Goal: Book appointment/travel/reservation

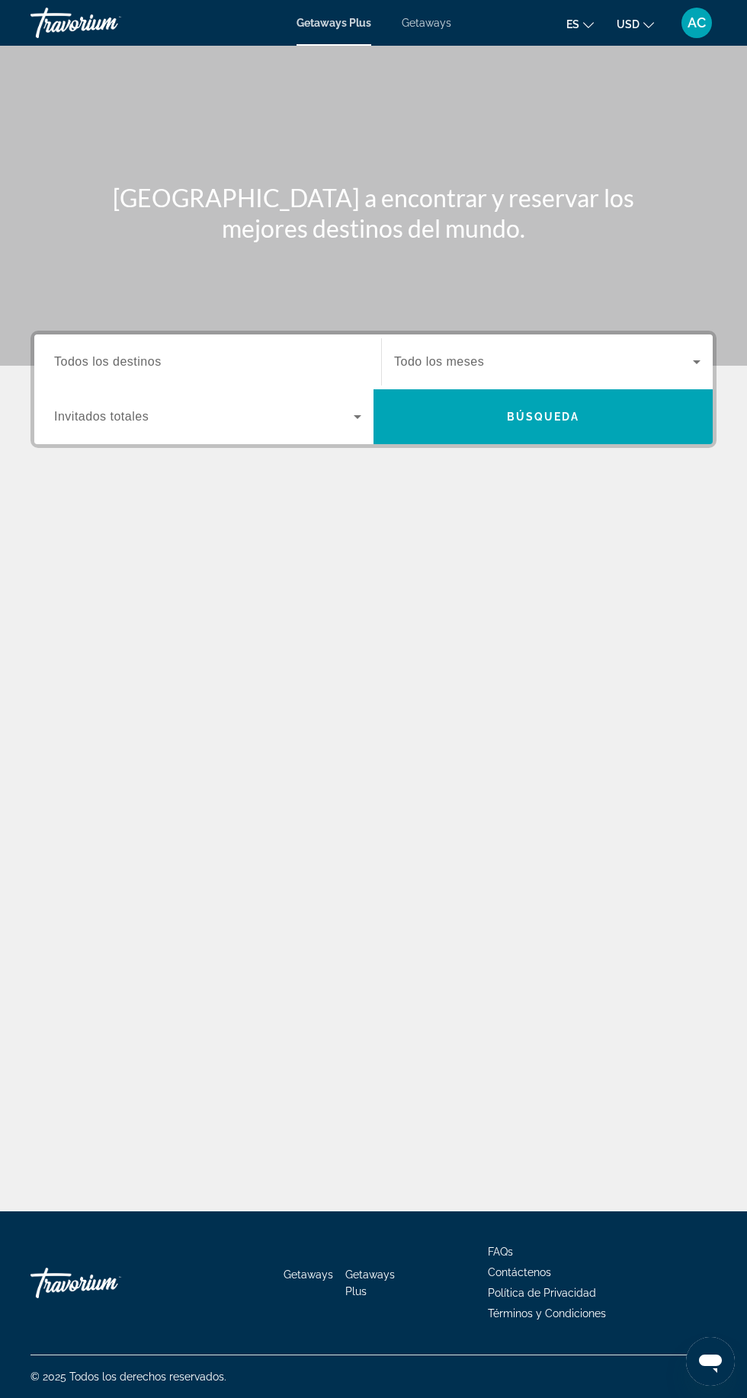
click at [434, 22] on span "Getaways" at bounding box center [427, 23] width 50 height 12
click at [258, 360] on input "Destination Todos los destinos" at bounding box center [207, 363] width 307 height 18
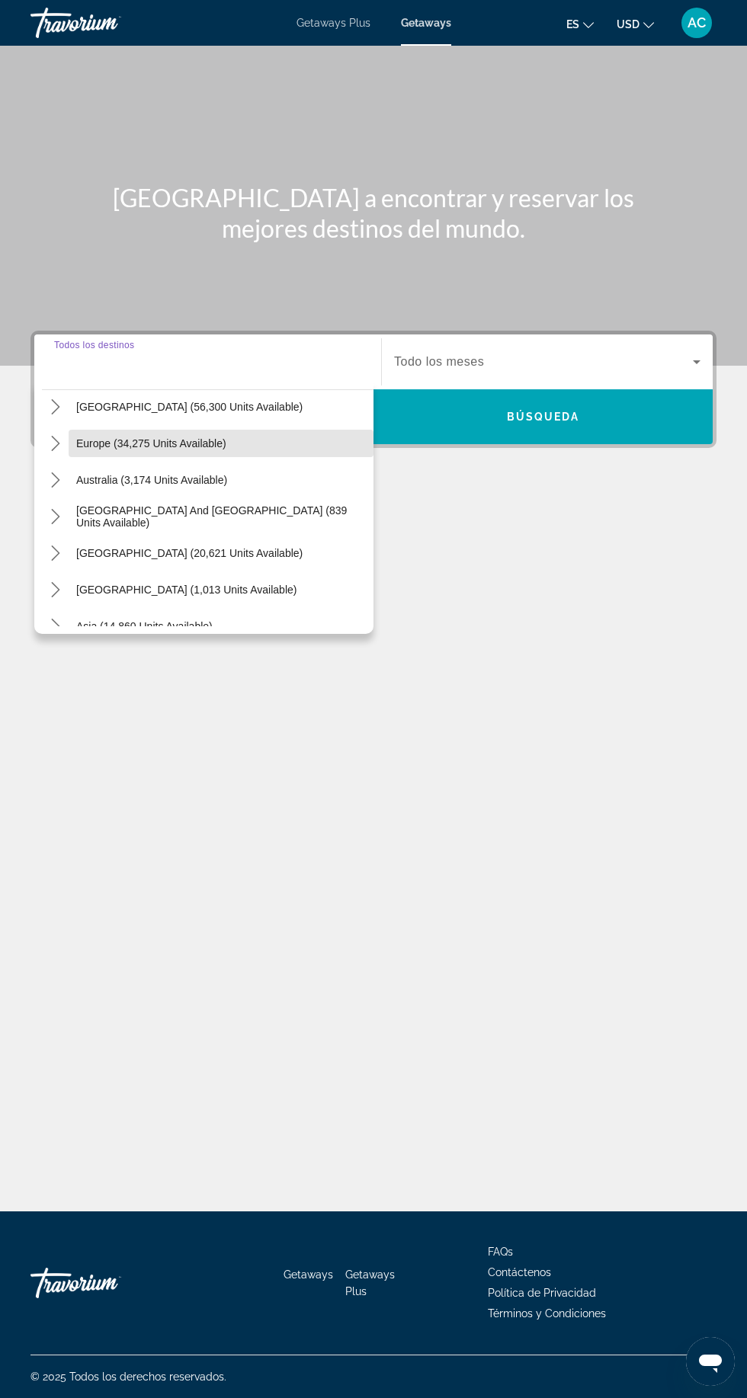
scroll to position [178, 0]
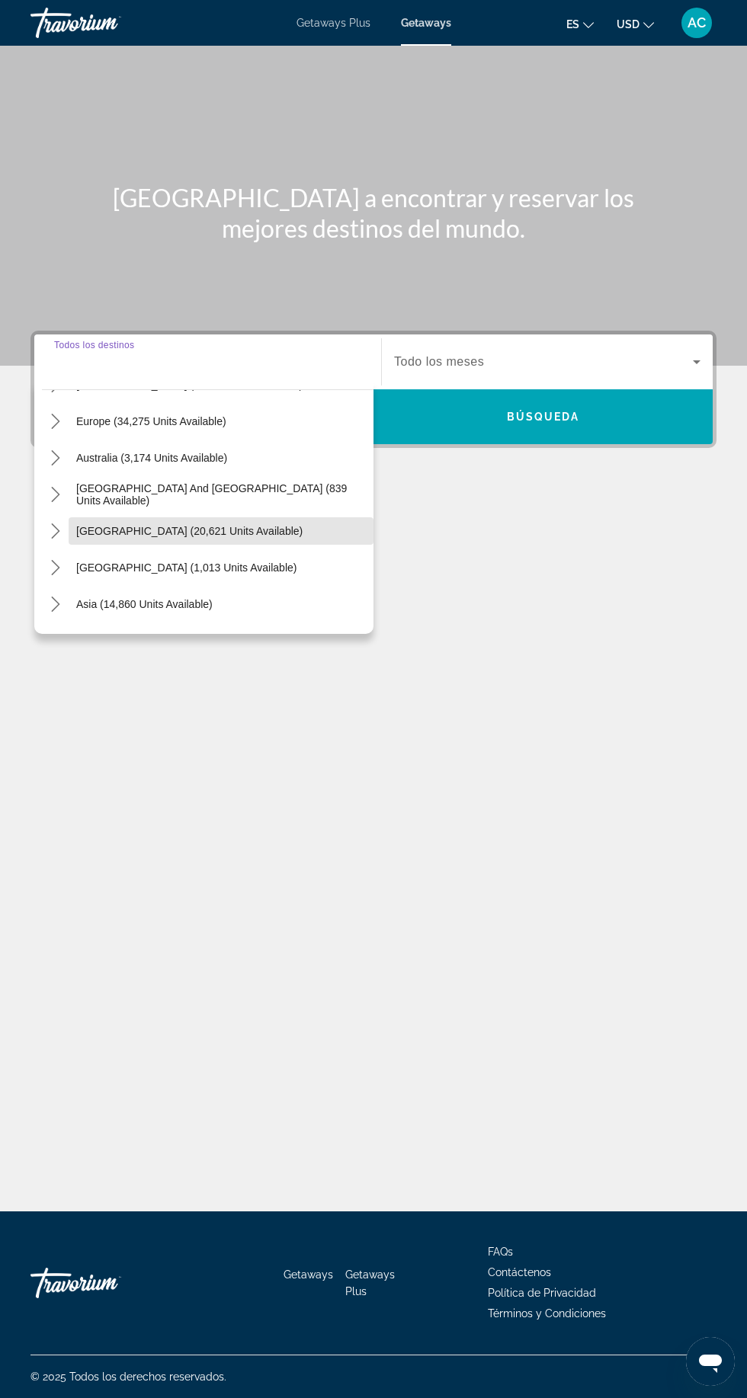
click at [218, 525] on span "[GEOGRAPHIC_DATA] (20,621 units available)" at bounding box center [189, 531] width 226 height 12
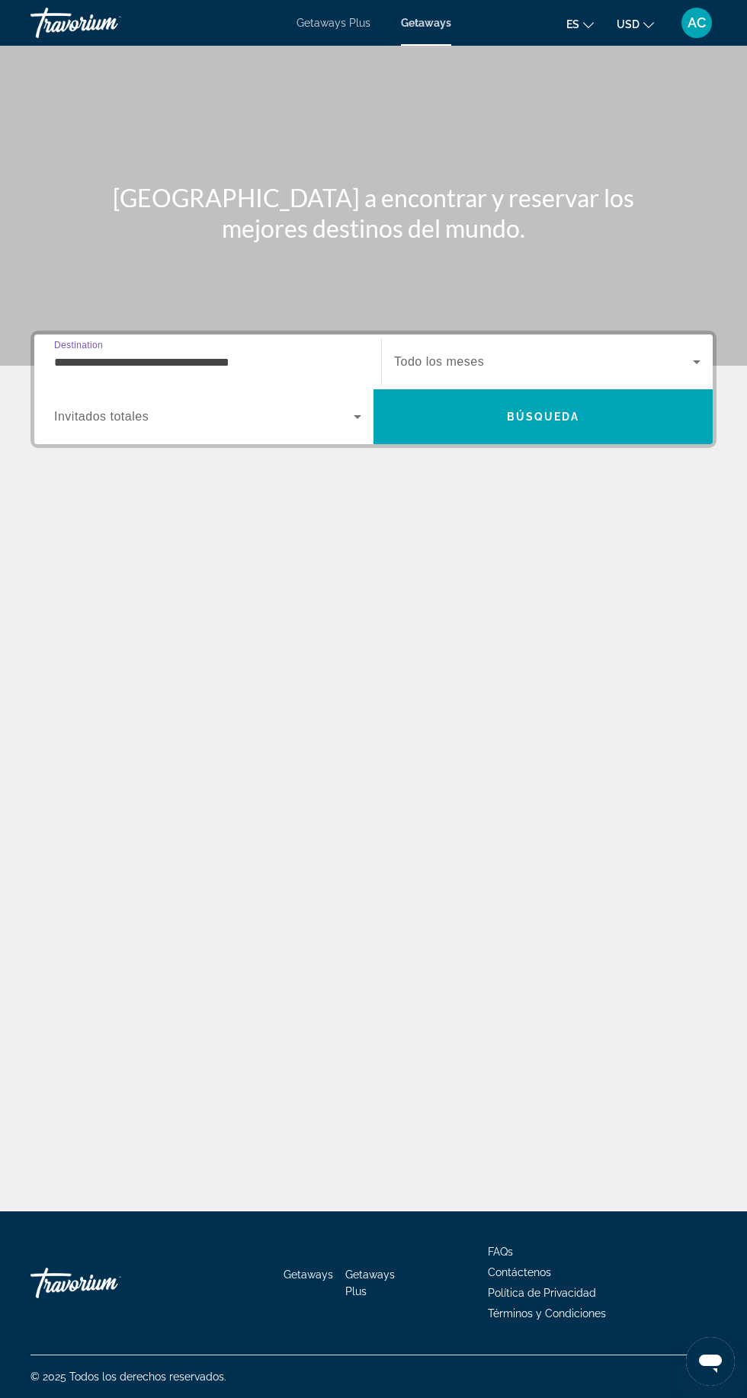
click at [247, 354] on input "**********" at bounding box center [207, 363] width 307 height 18
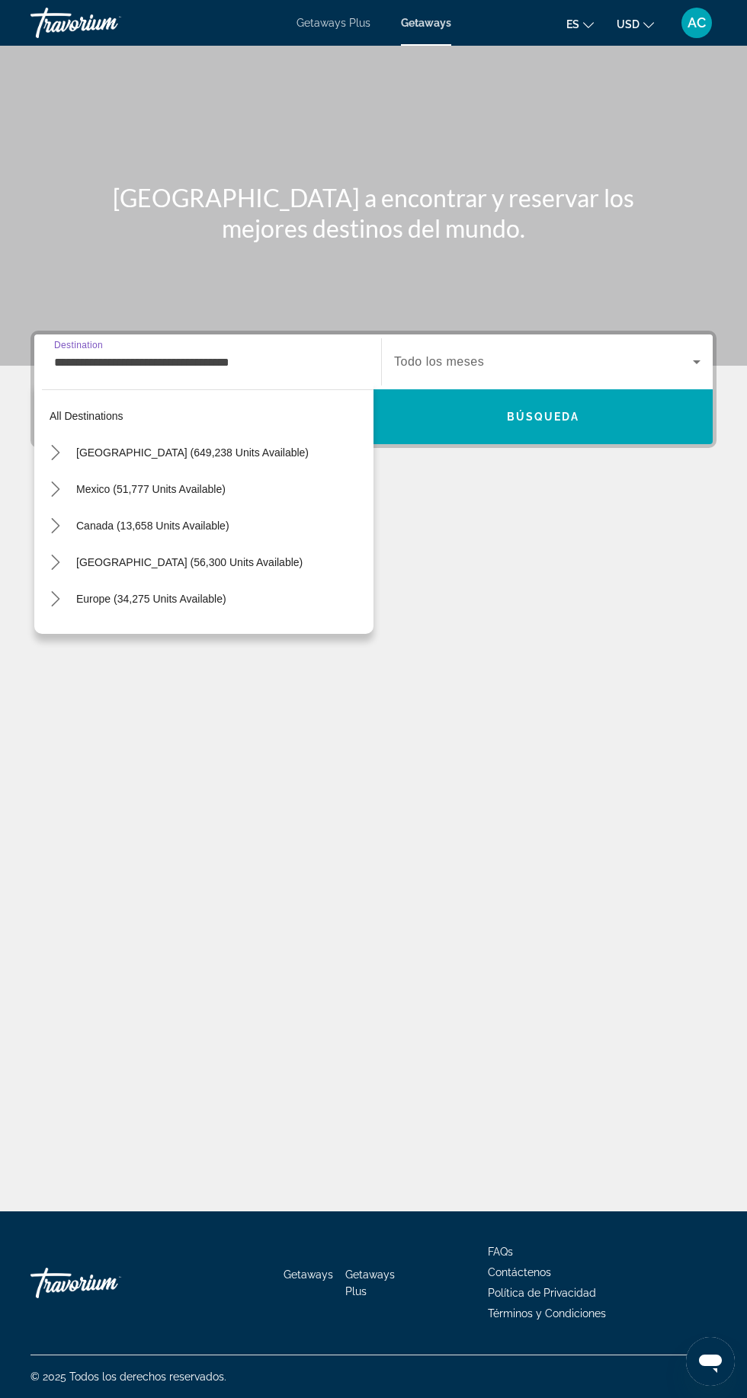
scroll to position [200, 0]
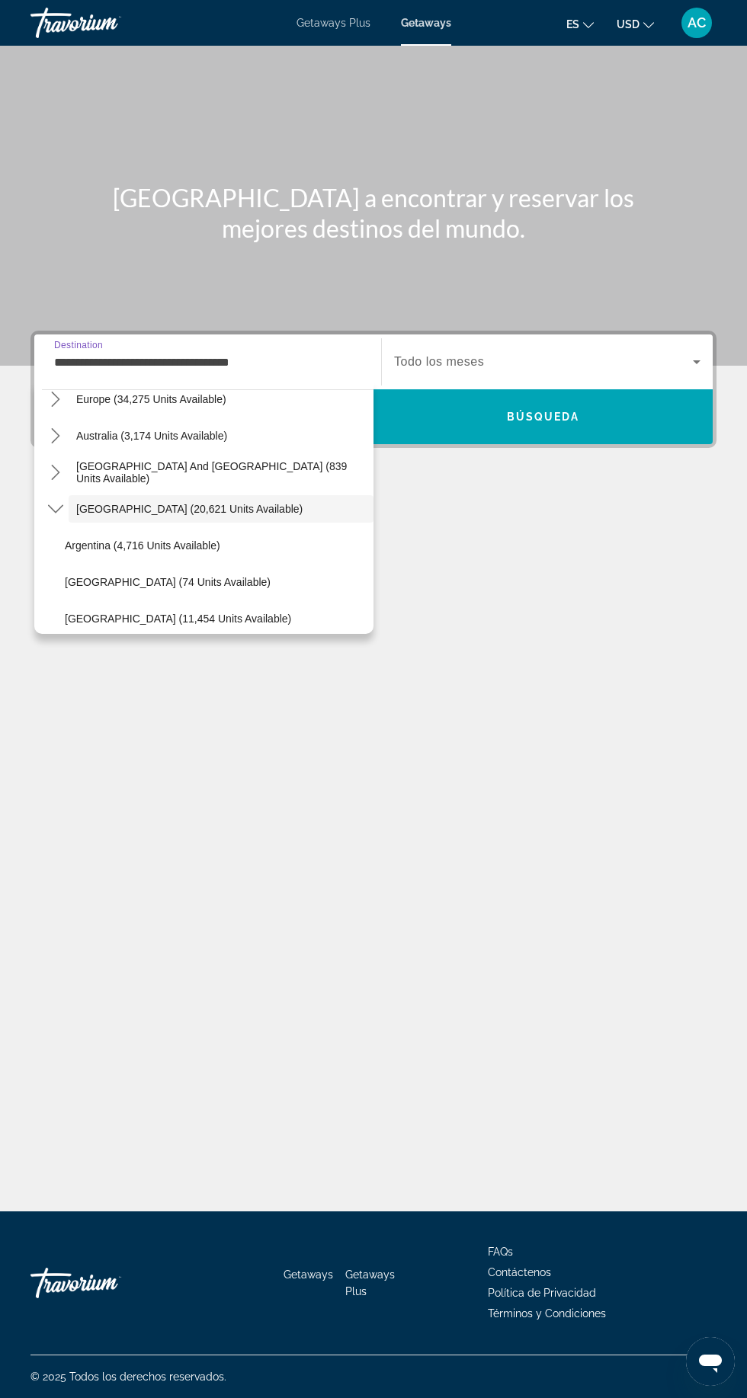
click at [168, 613] on span "[GEOGRAPHIC_DATA] (11,454 units available)" at bounding box center [178, 619] width 226 height 12
type input "**********"
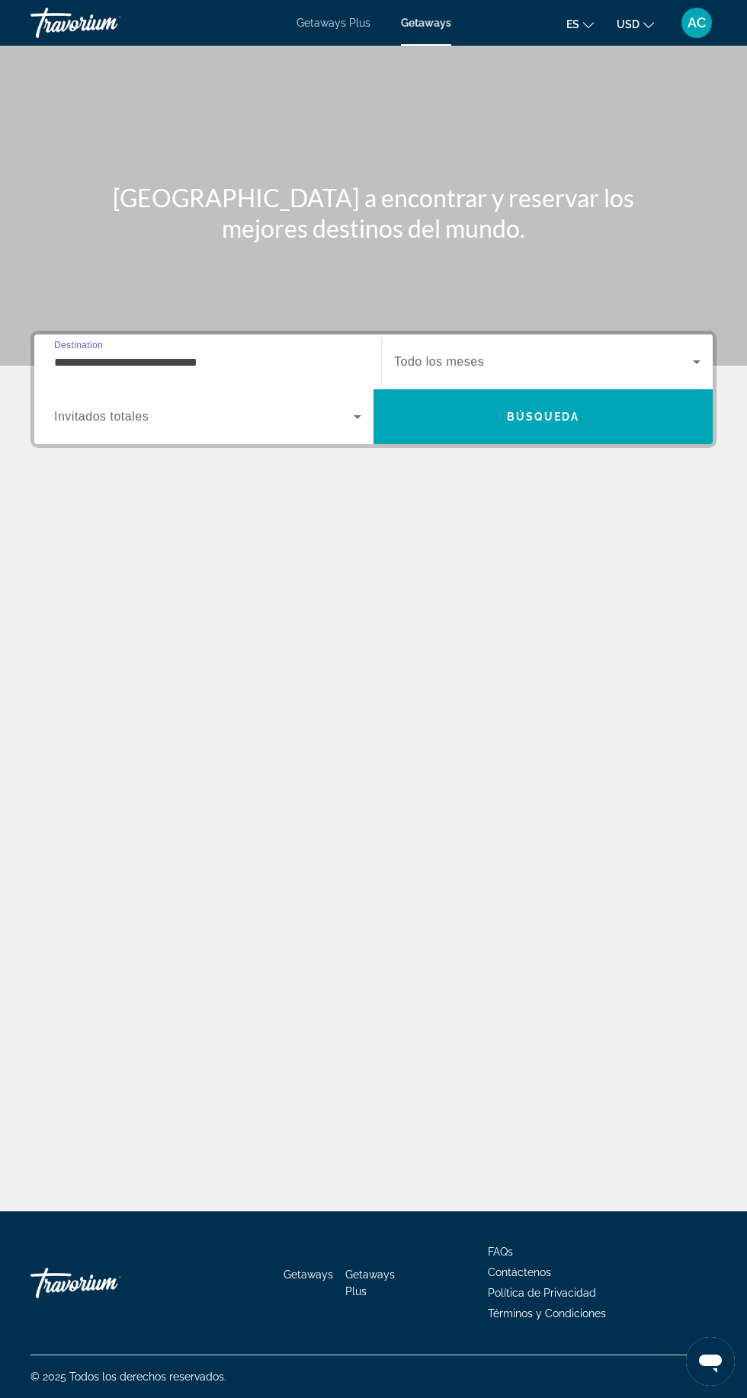
scroll to position [106, 0]
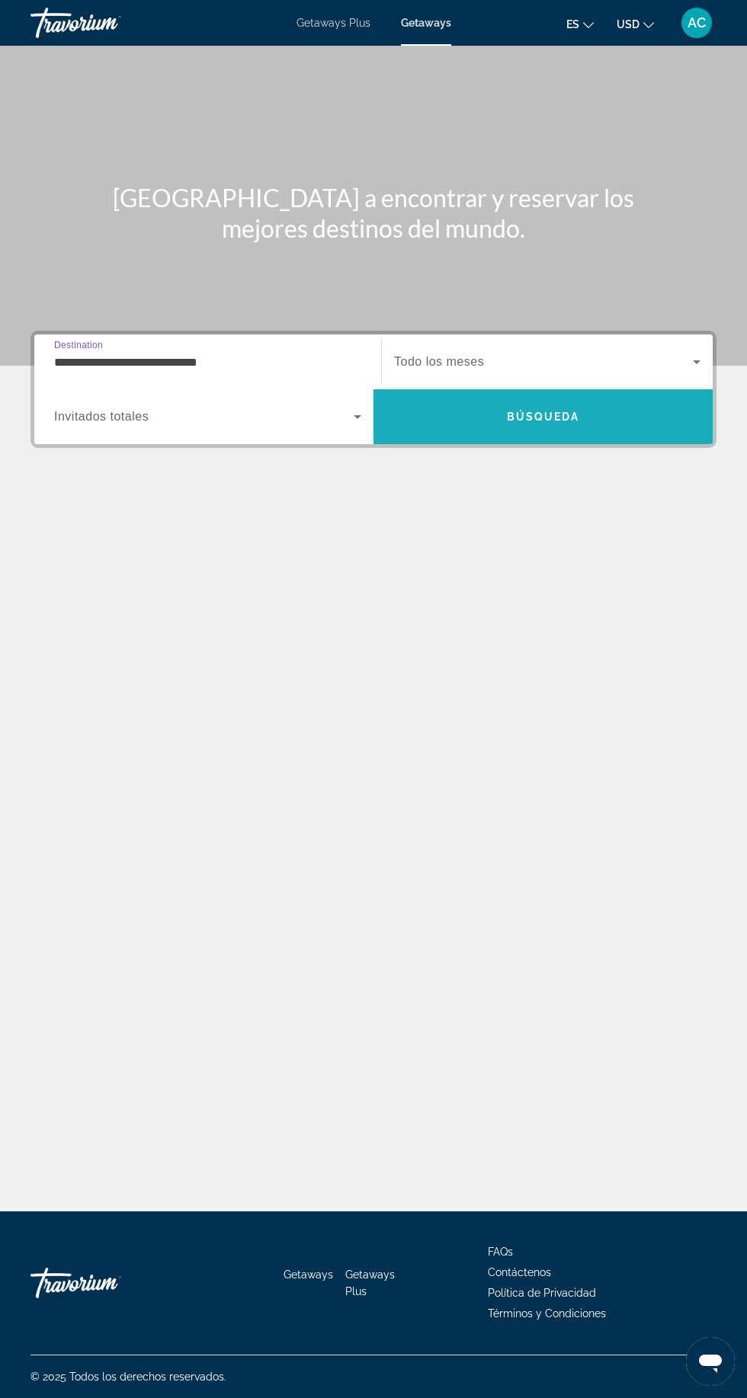
click at [554, 411] on span "Búsqueda" at bounding box center [543, 417] width 73 height 12
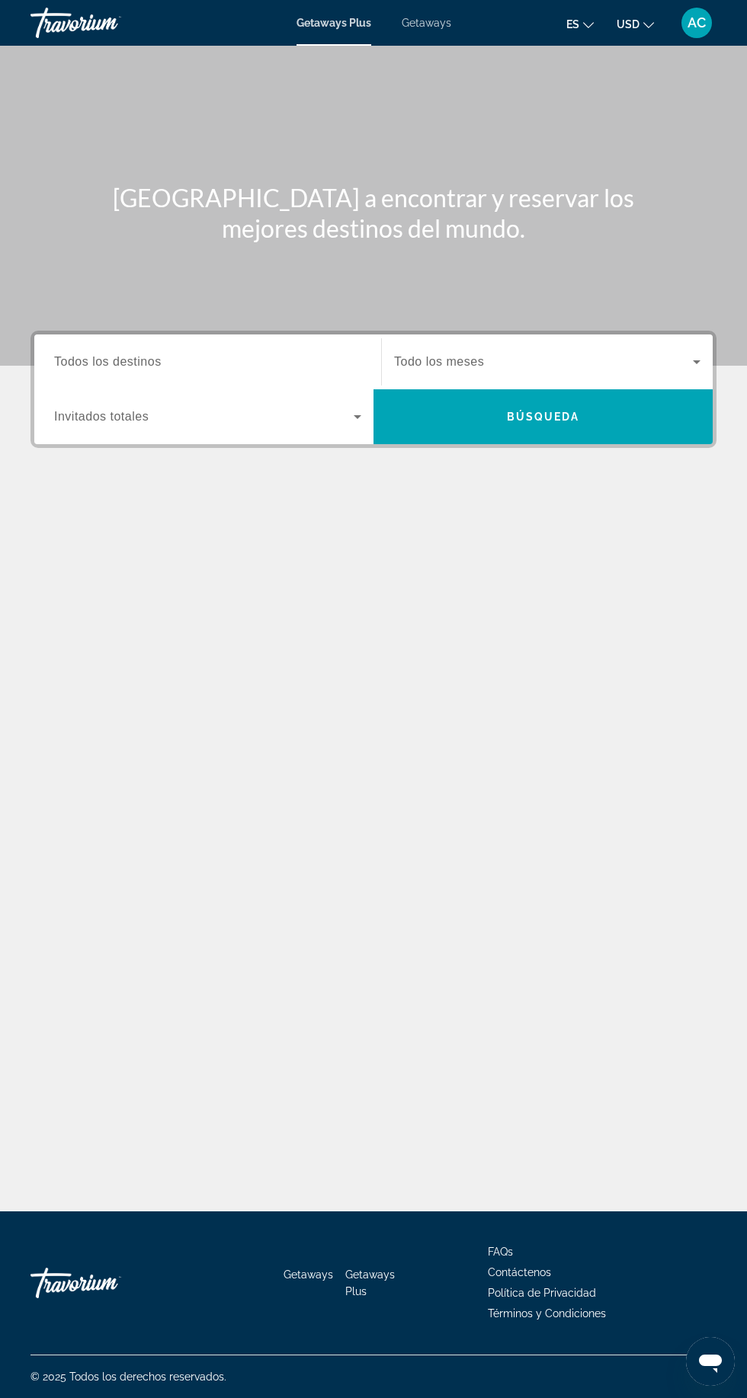
click at [440, 32] on div "Getaways Plus Getaways es English Español Français Italiano Português русский U…" at bounding box center [373, 23] width 747 height 40
click at [429, 32] on div "Getaways Plus Getaways es English Español Français Italiano Português русский U…" at bounding box center [373, 23] width 747 height 40
click at [445, 32] on div "Getaways Plus Getaways es English Español Français Italiano Português русский U…" at bounding box center [373, 23] width 747 height 40
click at [430, 33] on div "Getaways Plus Getaways es English Español Français Italiano Português русский U…" at bounding box center [373, 23] width 747 height 40
click at [429, 24] on span "Getaways" at bounding box center [427, 23] width 50 height 12
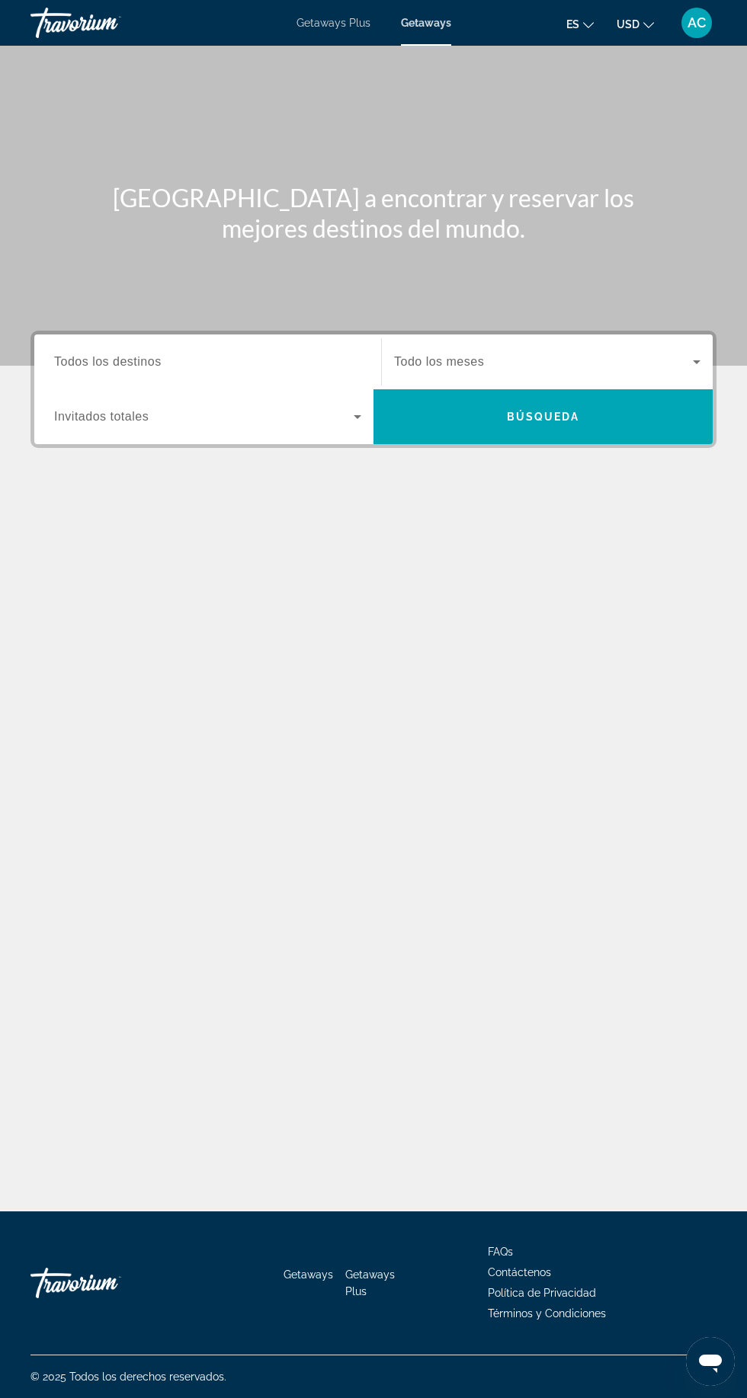
click at [248, 359] on input "Destination Todos los destinos" at bounding box center [207, 363] width 307 height 18
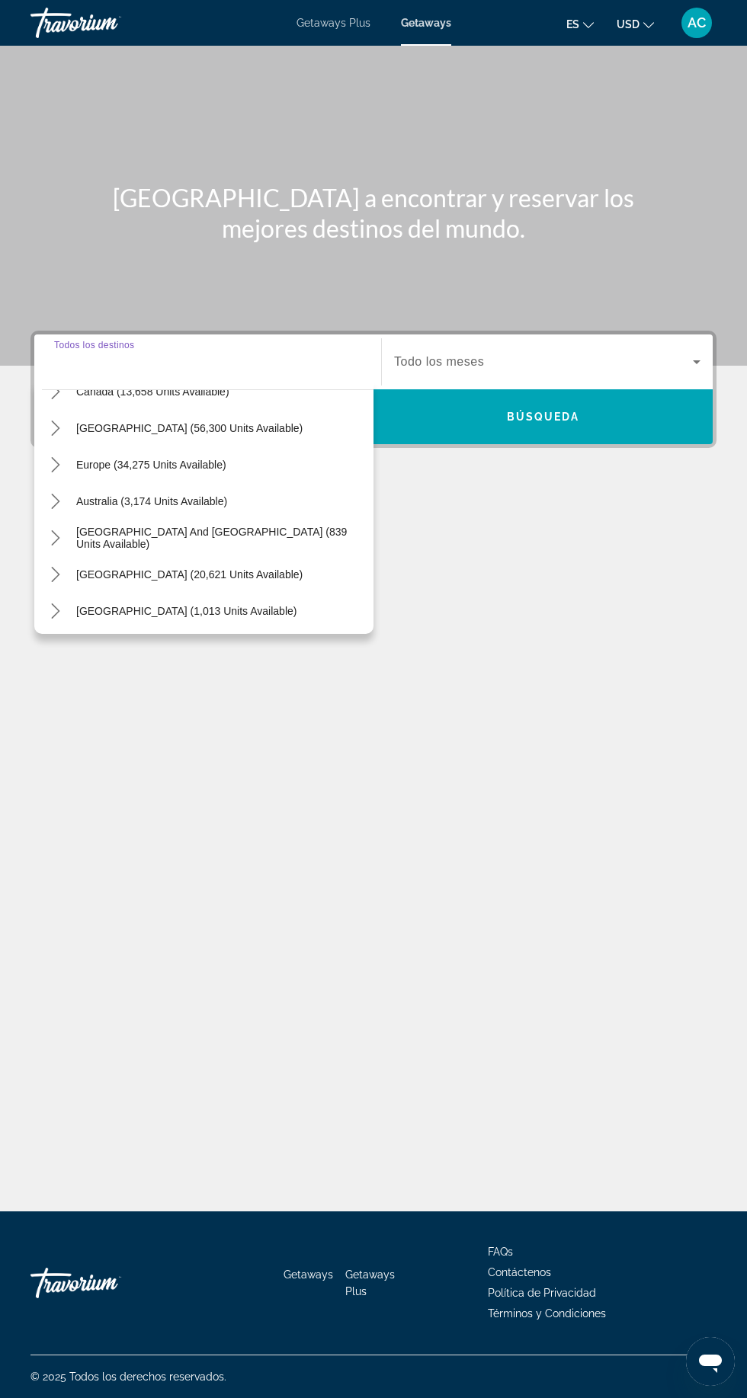
scroll to position [140, 0]
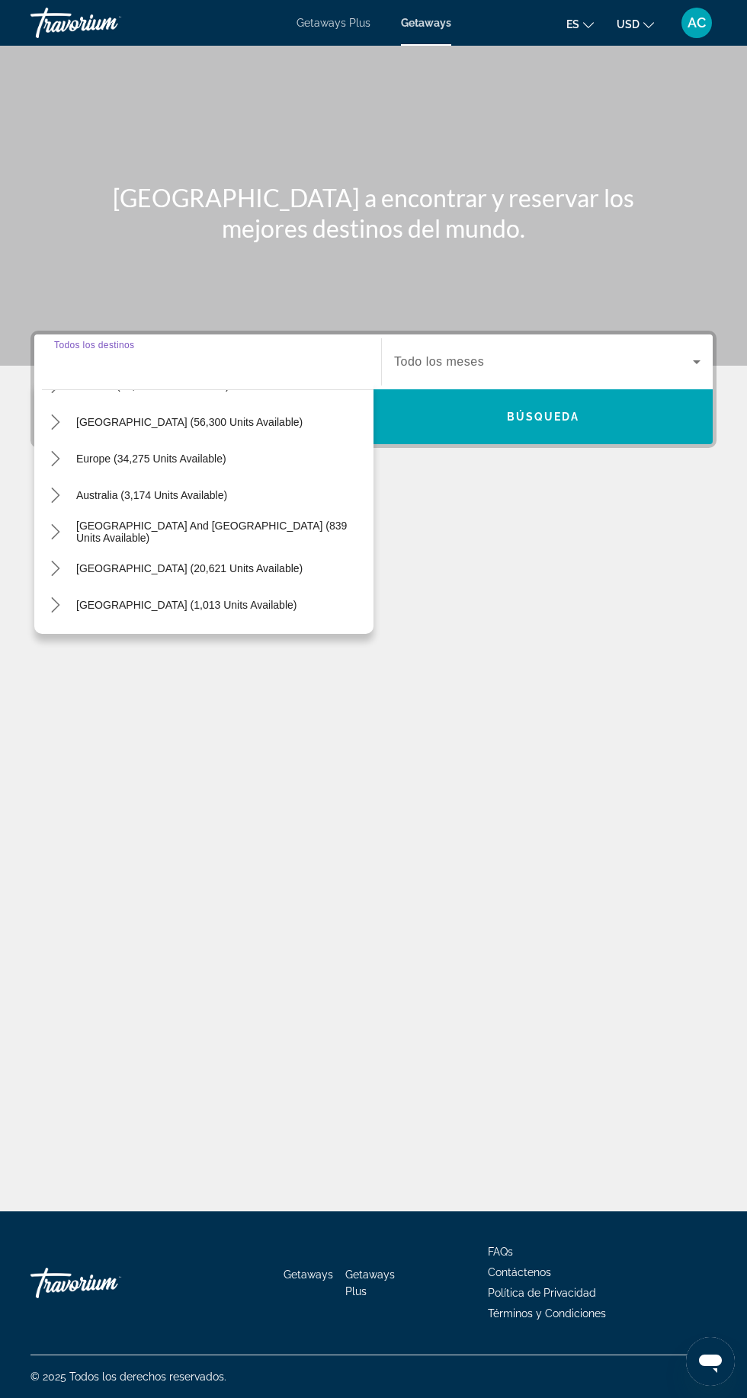
click at [50, 561] on icon "Toggle South America (20,621 units available) submenu" at bounding box center [55, 568] width 15 height 15
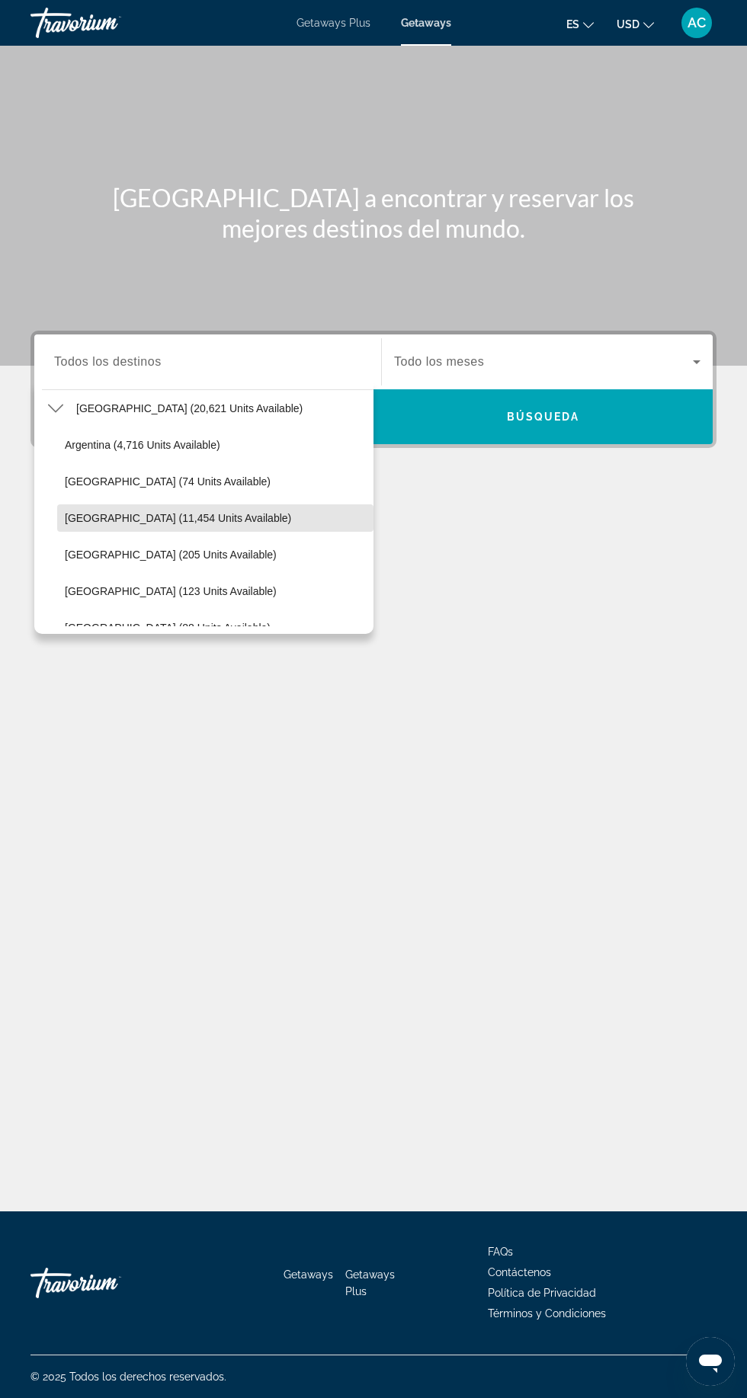
click at [155, 512] on span "[GEOGRAPHIC_DATA] (11,454 units available)" at bounding box center [178, 518] width 226 height 12
type input "**********"
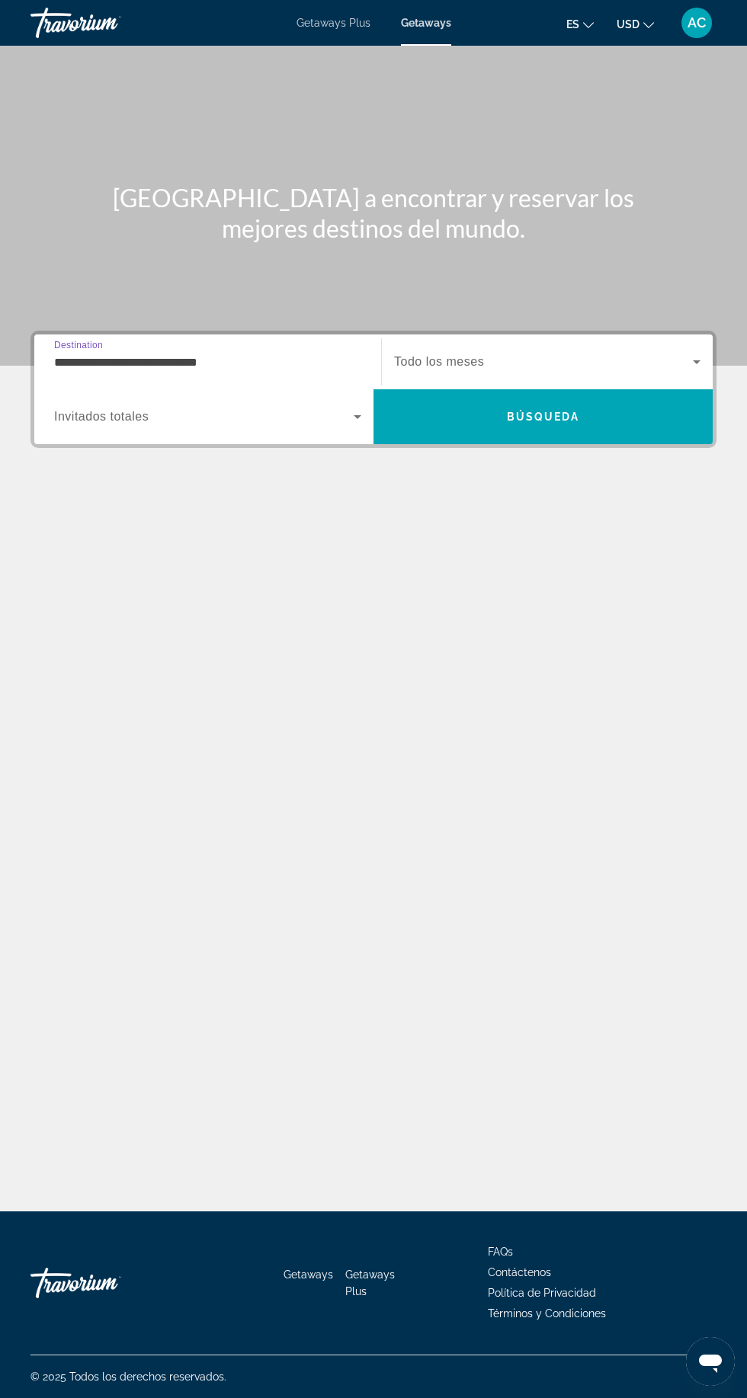
click at [324, 408] on span "Search widget" at bounding box center [203, 417] width 299 height 18
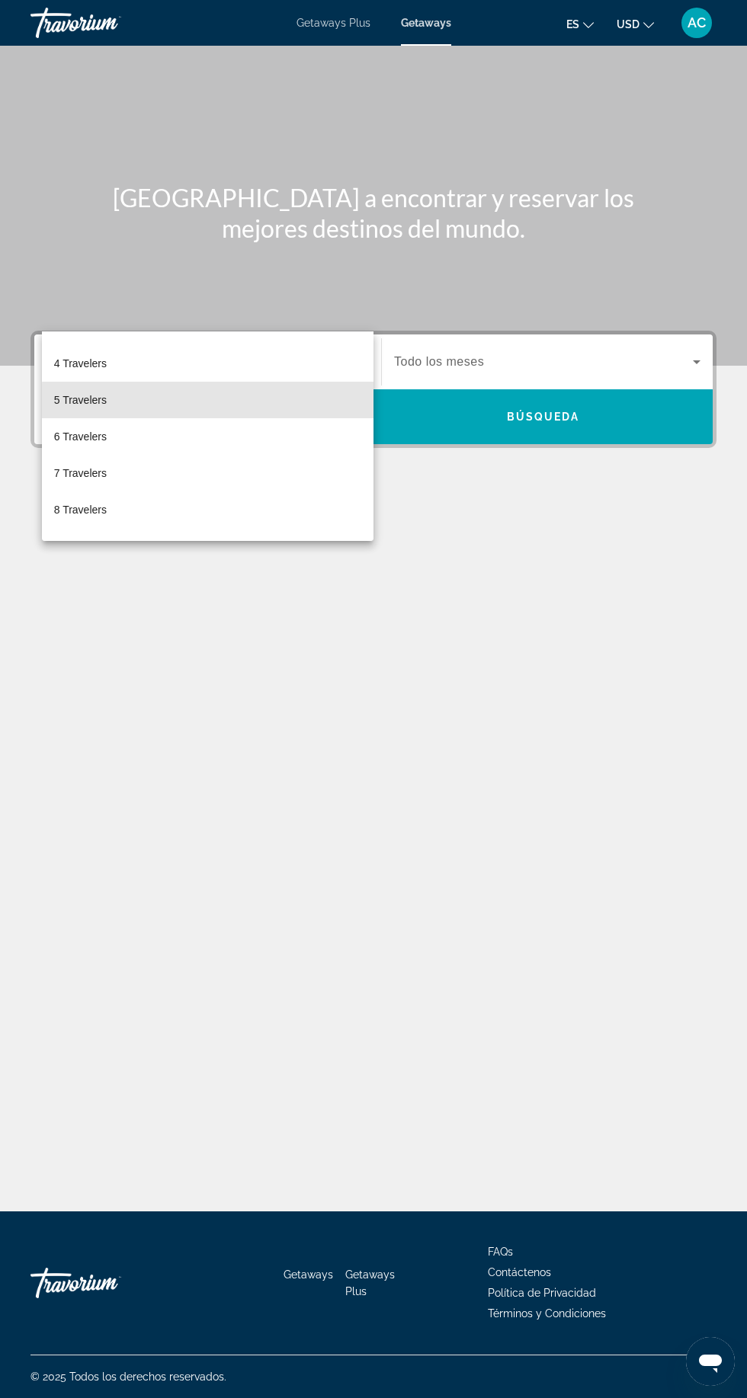
scroll to position [117, 0]
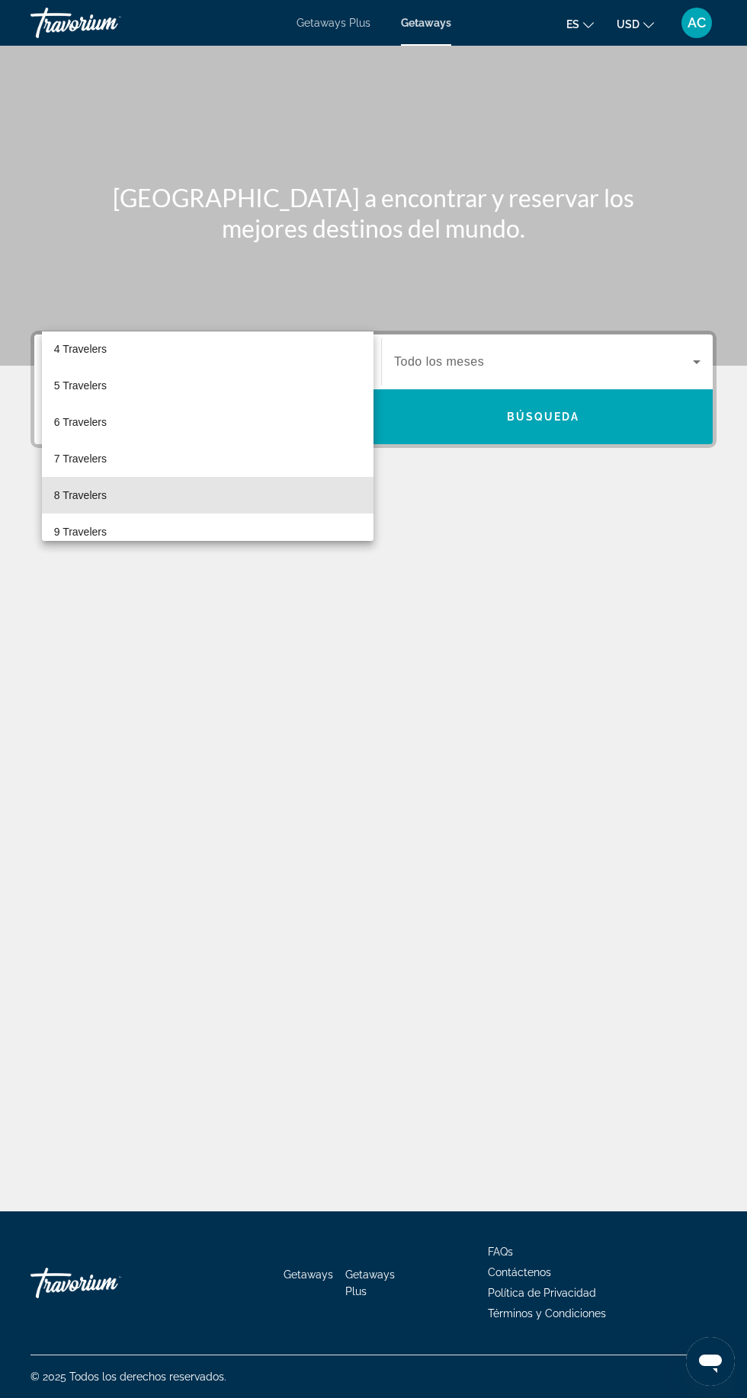
click at [213, 484] on mat-option "8 Travelers" at bounding box center [208, 495] width 332 height 37
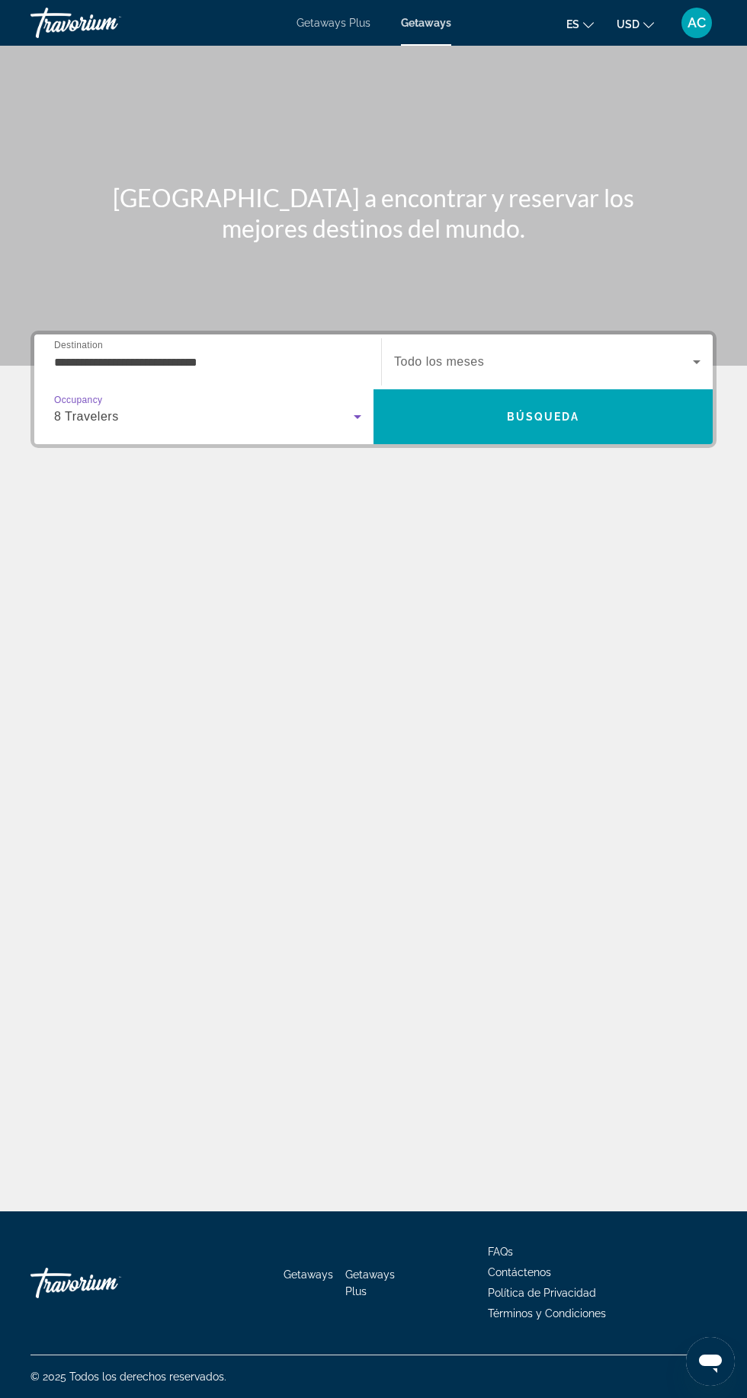
click at [556, 411] on span "Búsqueda" at bounding box center [543, 417] width 73 height 12
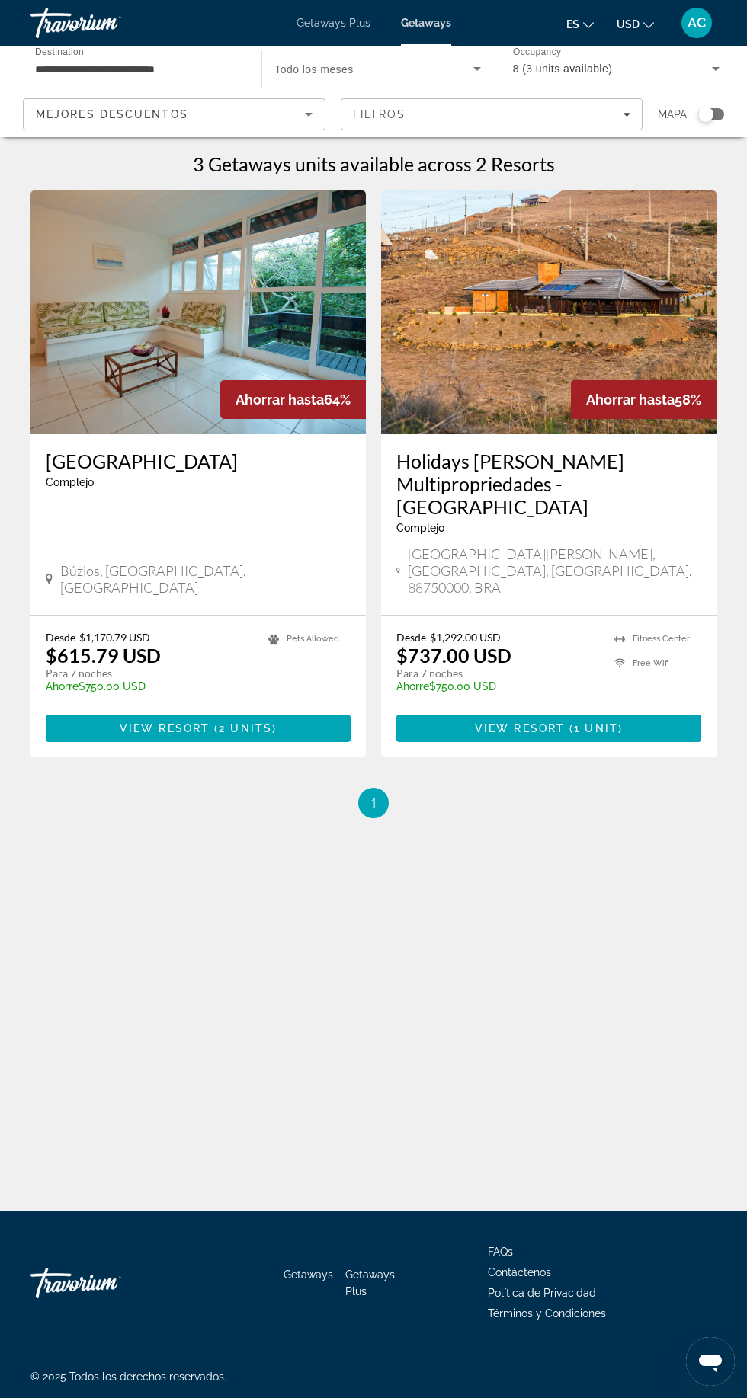
click at [290, 109] on div "Mejores descuentos" at bounding box center [170, 114] width 269 height 18
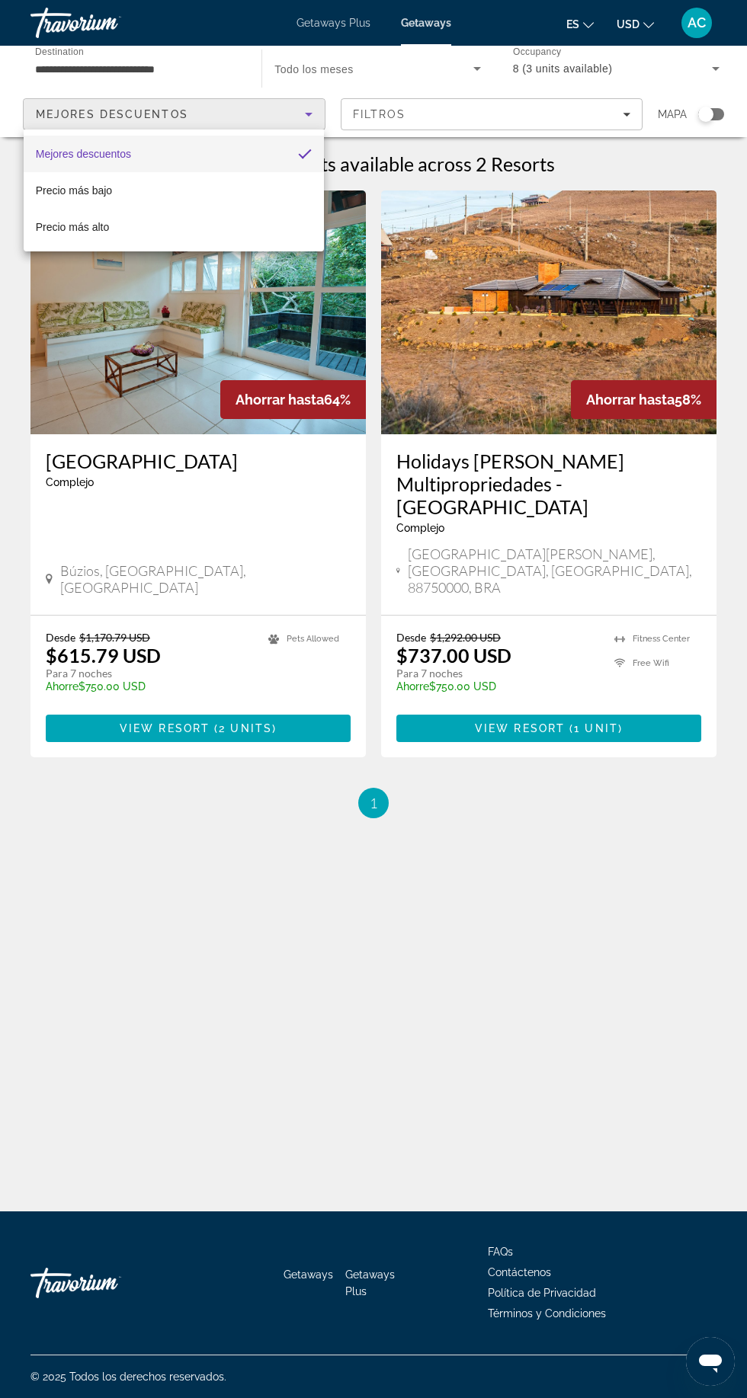
click at [172, 938] on div at bounding box center [373, 699] width 747 height 1398
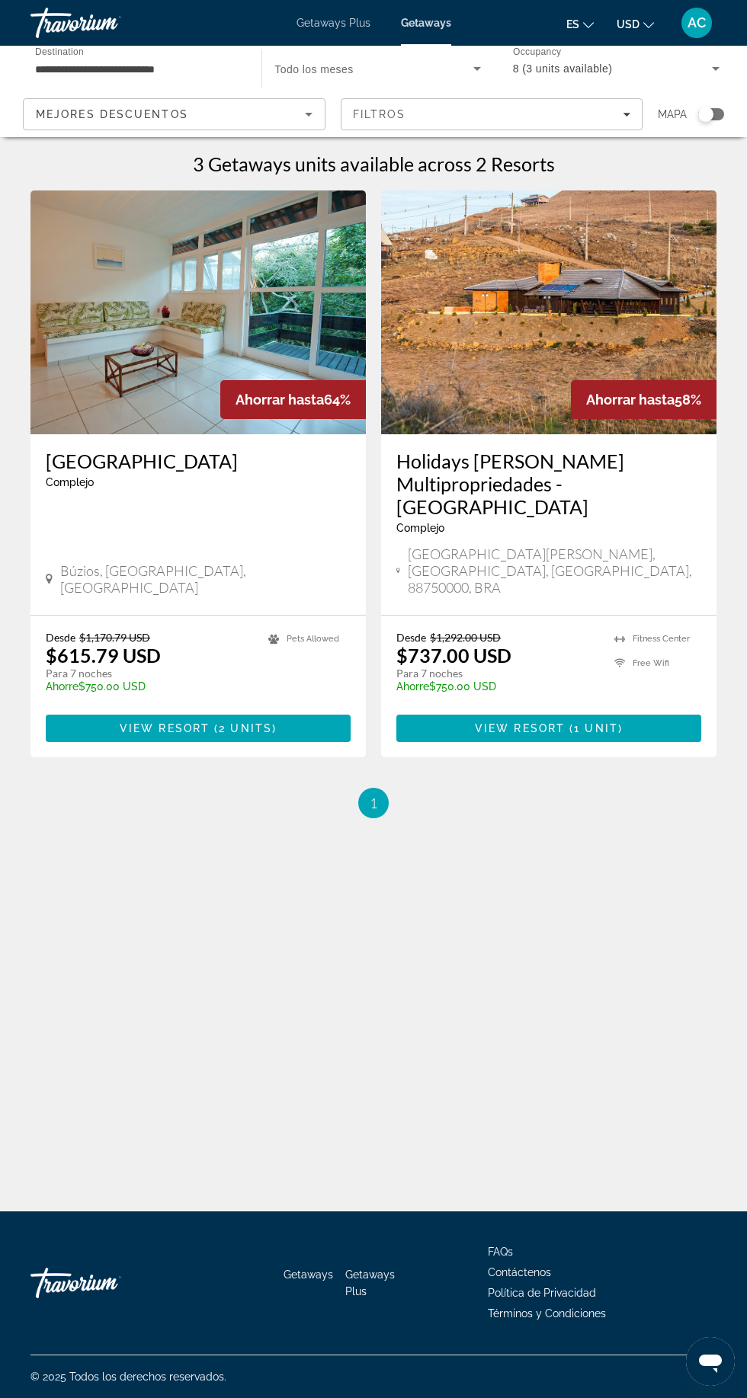
click at [617, 73] on div "8 (3 units available)" at bounding box center [612, 68] width 199 height 18
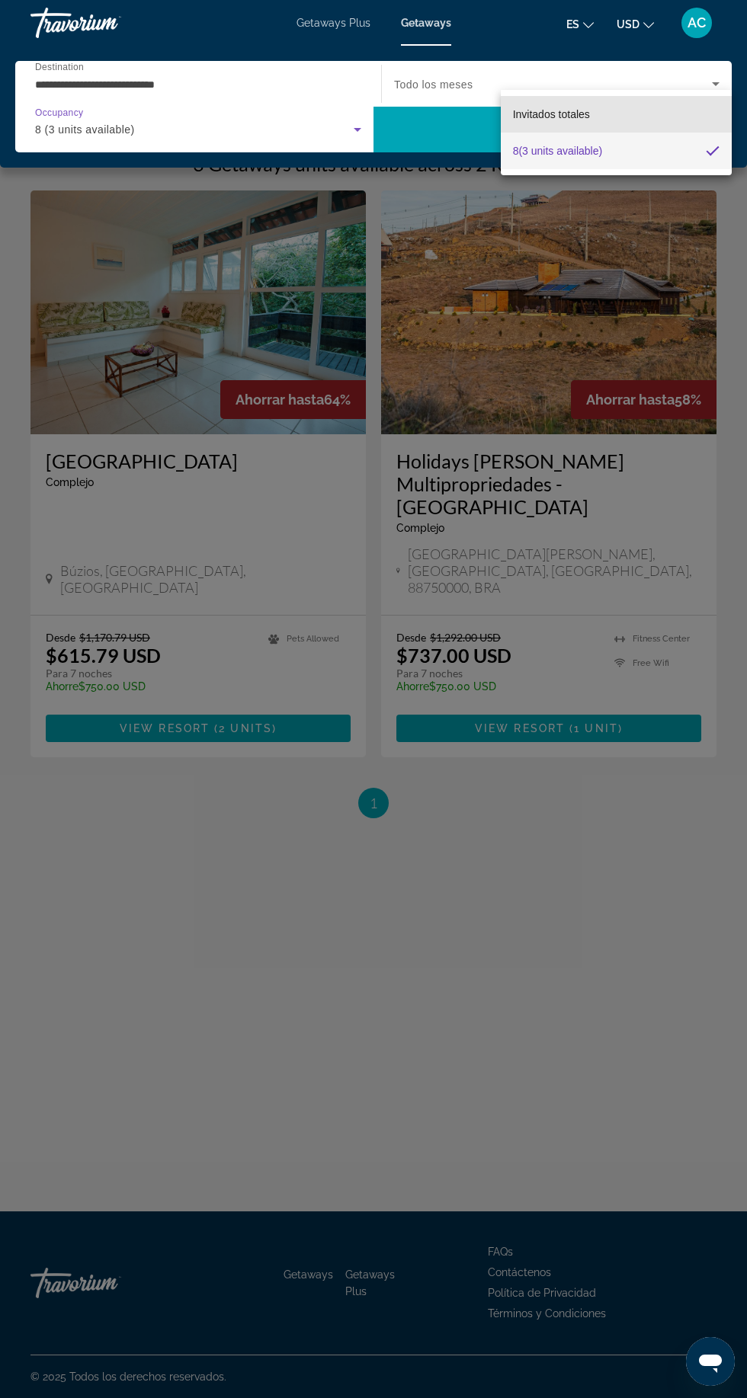
click at [613, 117] on mat-option "Invitados totales" at bounding box center [616, 114] width 231 height 37
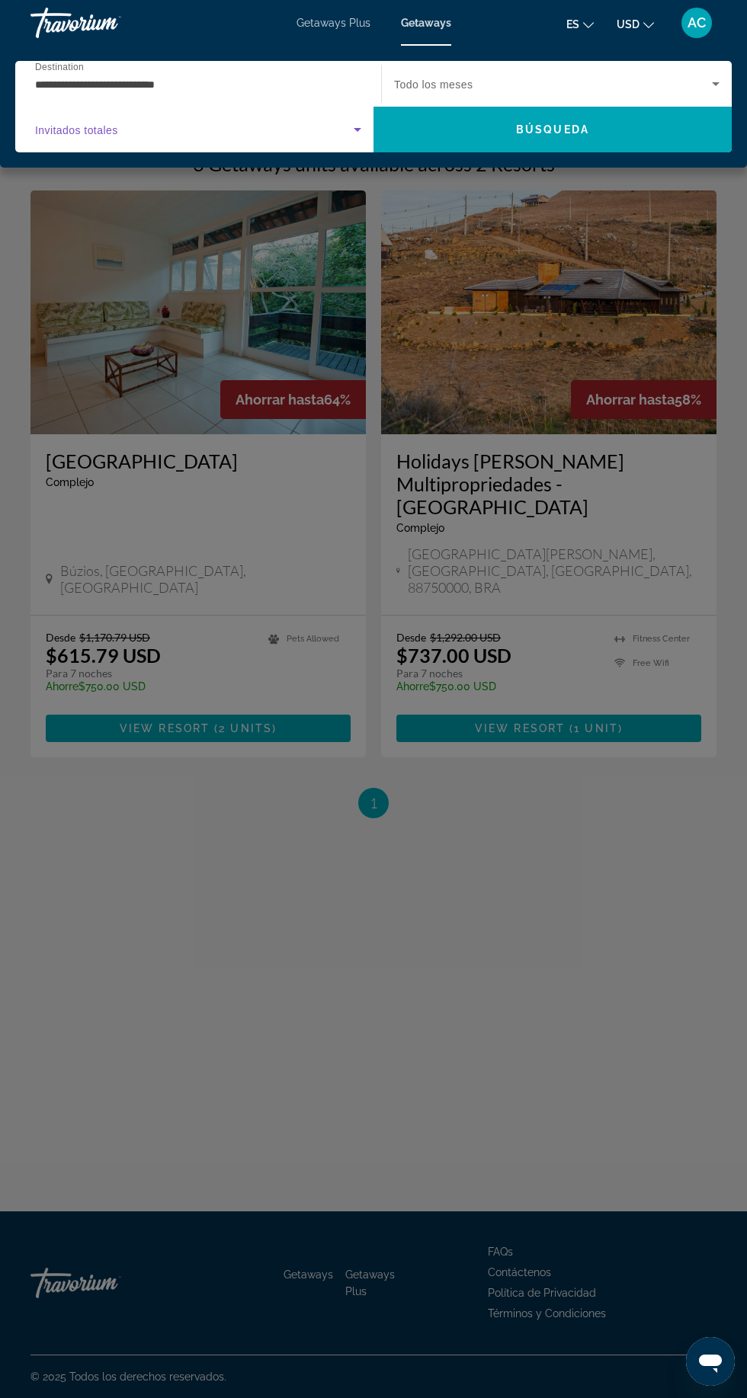
click at [633, 88] on span "Search widget" at bounding box center [553, 84] width 318 height 18
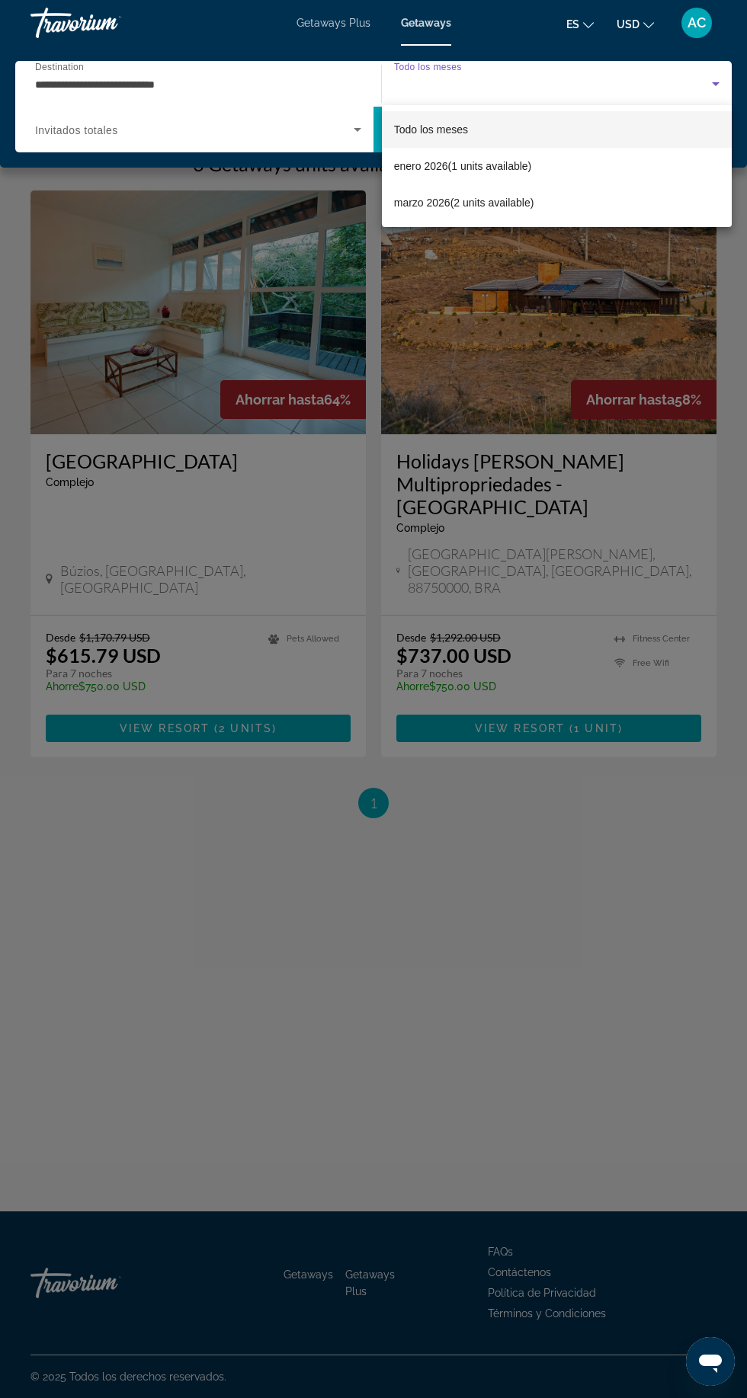
click at [130, 927] on div at bounding box center [373, 699] width 747 height 1398
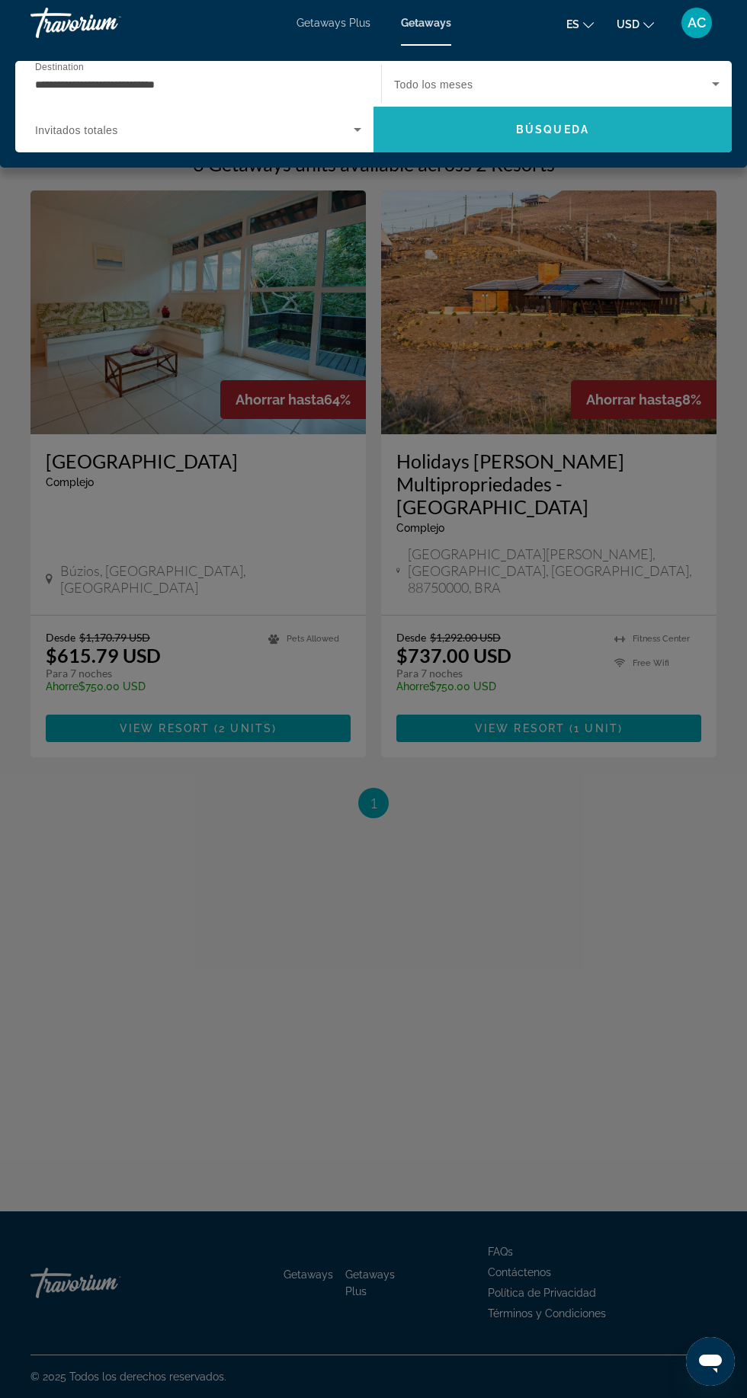
click at [568, 130] on span "Búsqueda" at bounding box center [552, 129] width 73 height 12
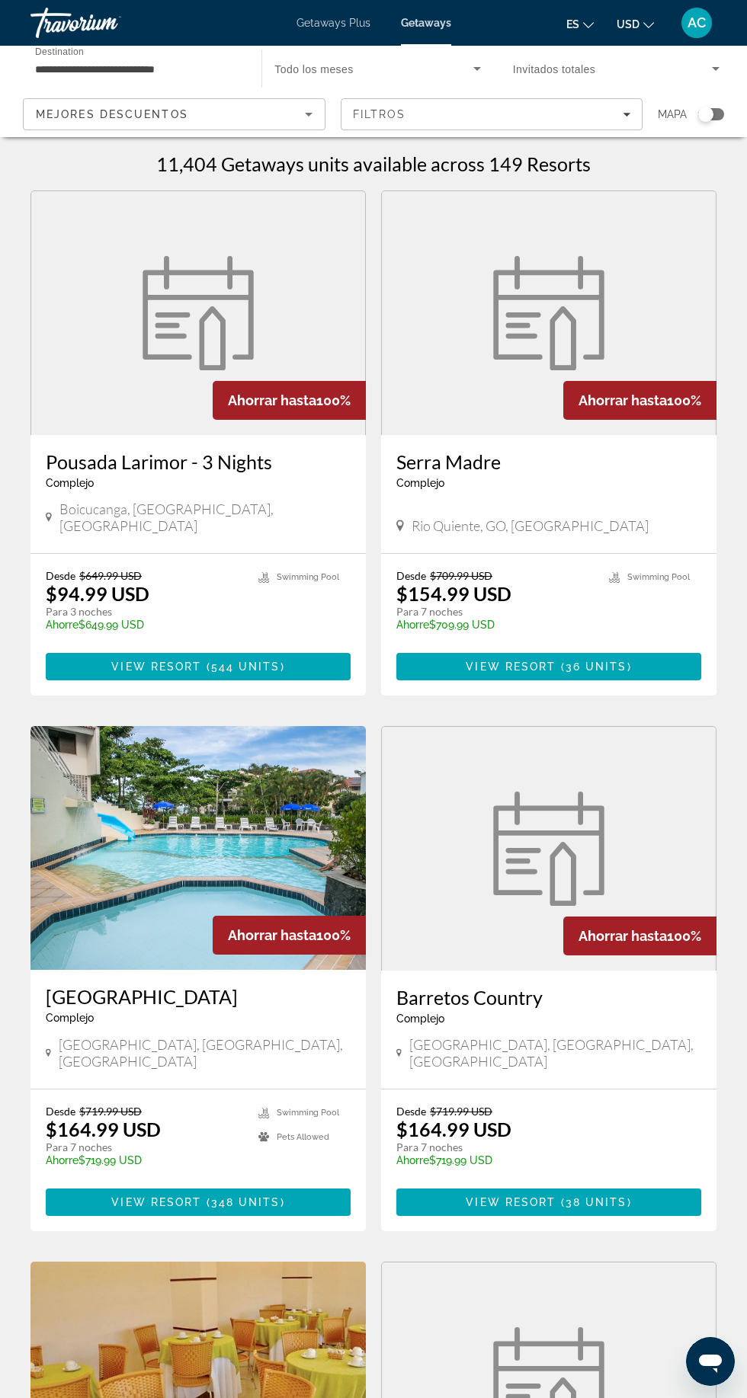
click at [626, 72] on span "Search widget" at bounding box center [612, 68] width 199 height 18
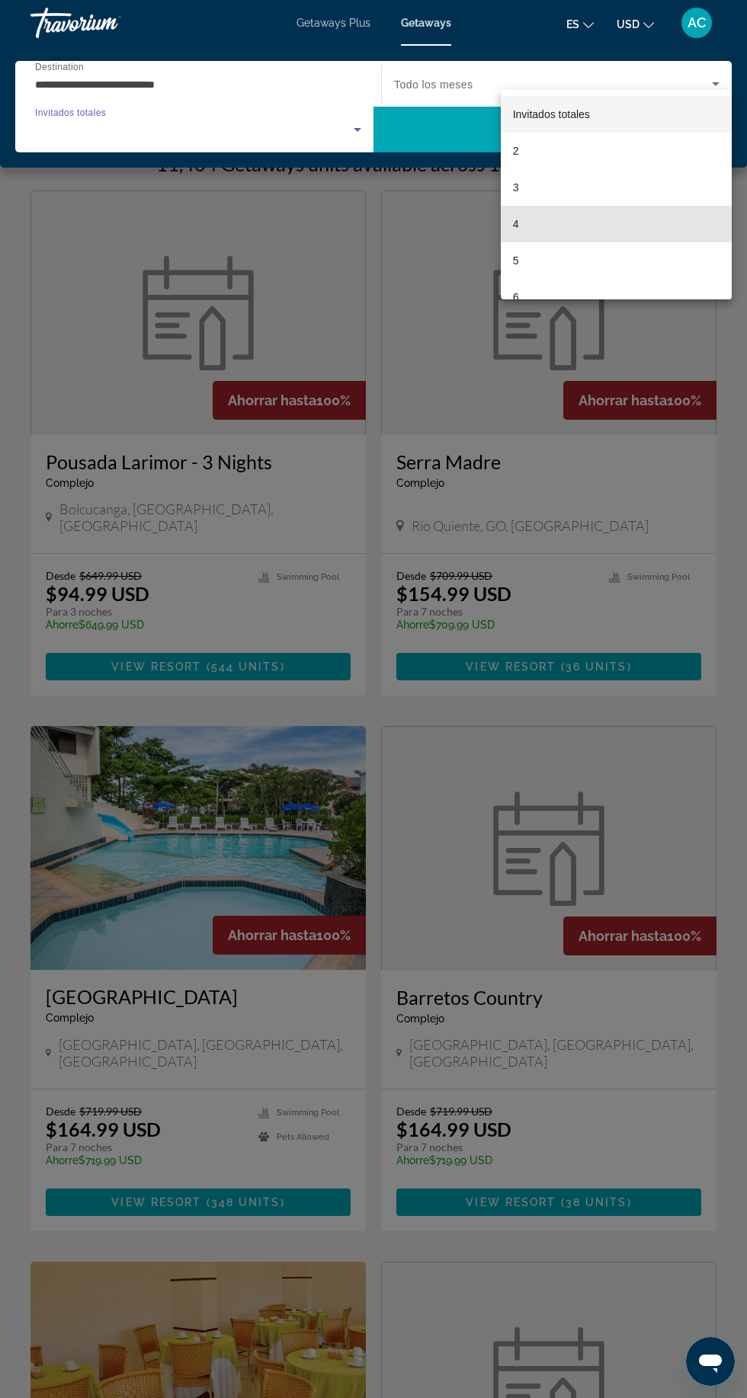
click at [531, 235] on mat-option "4" at bounding box center [616, 224] width 231 height 37
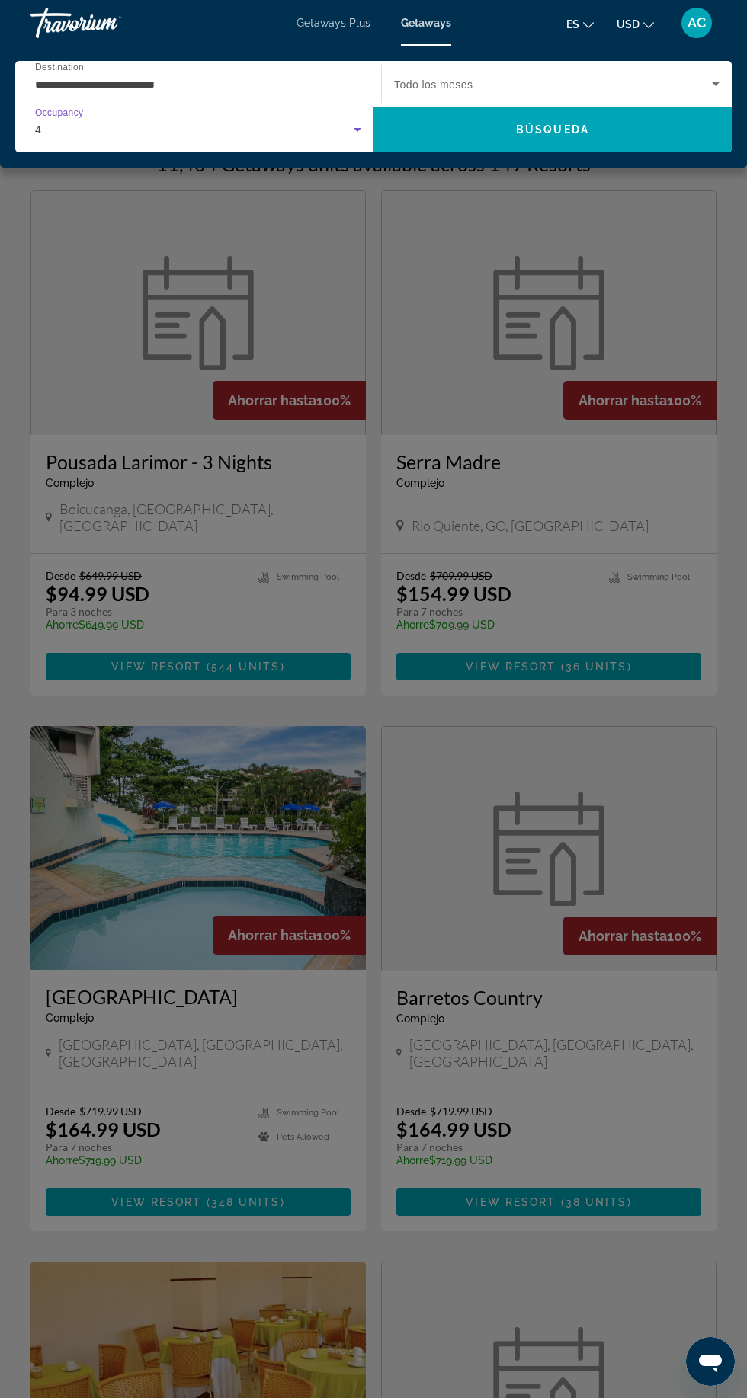
click at [525, 133] on span "Búsqueda" at bounding box center [552, 129] width 73 height 12
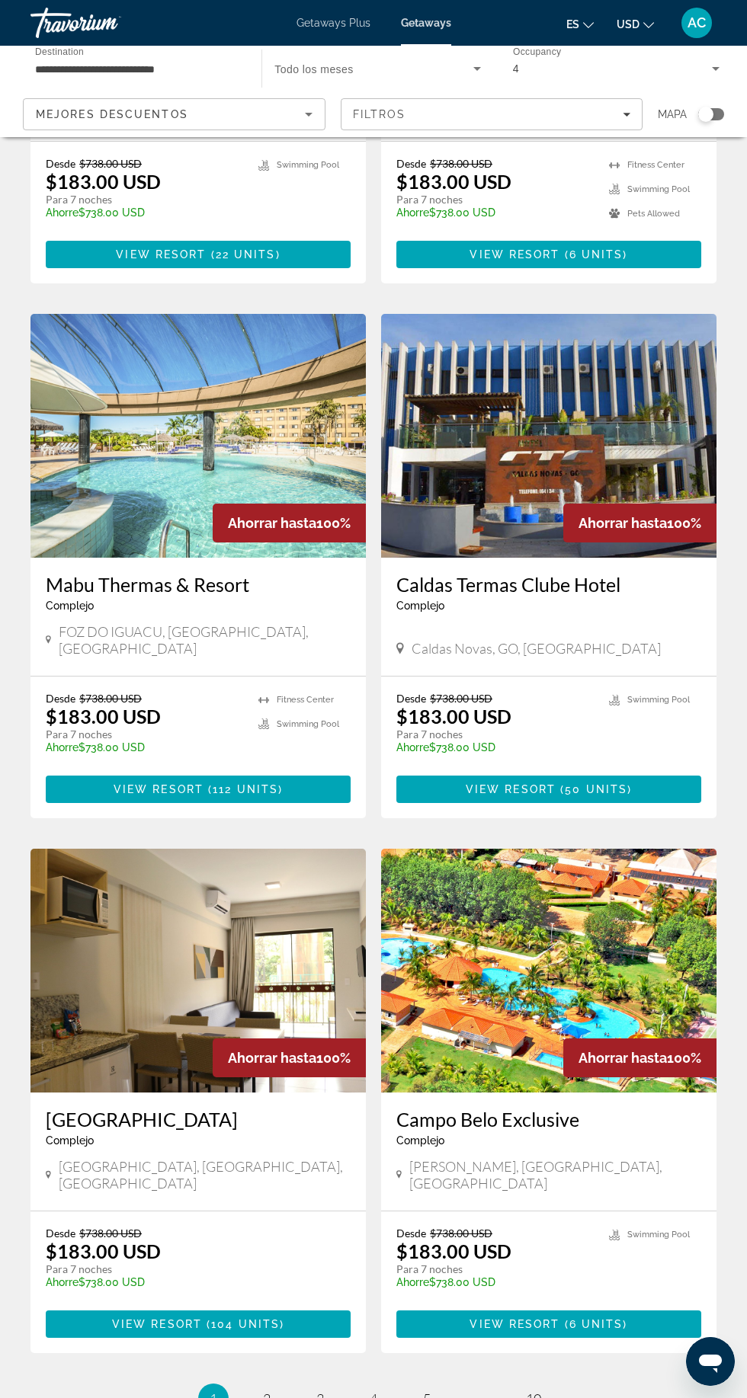
scroll to position [2077, 0]
